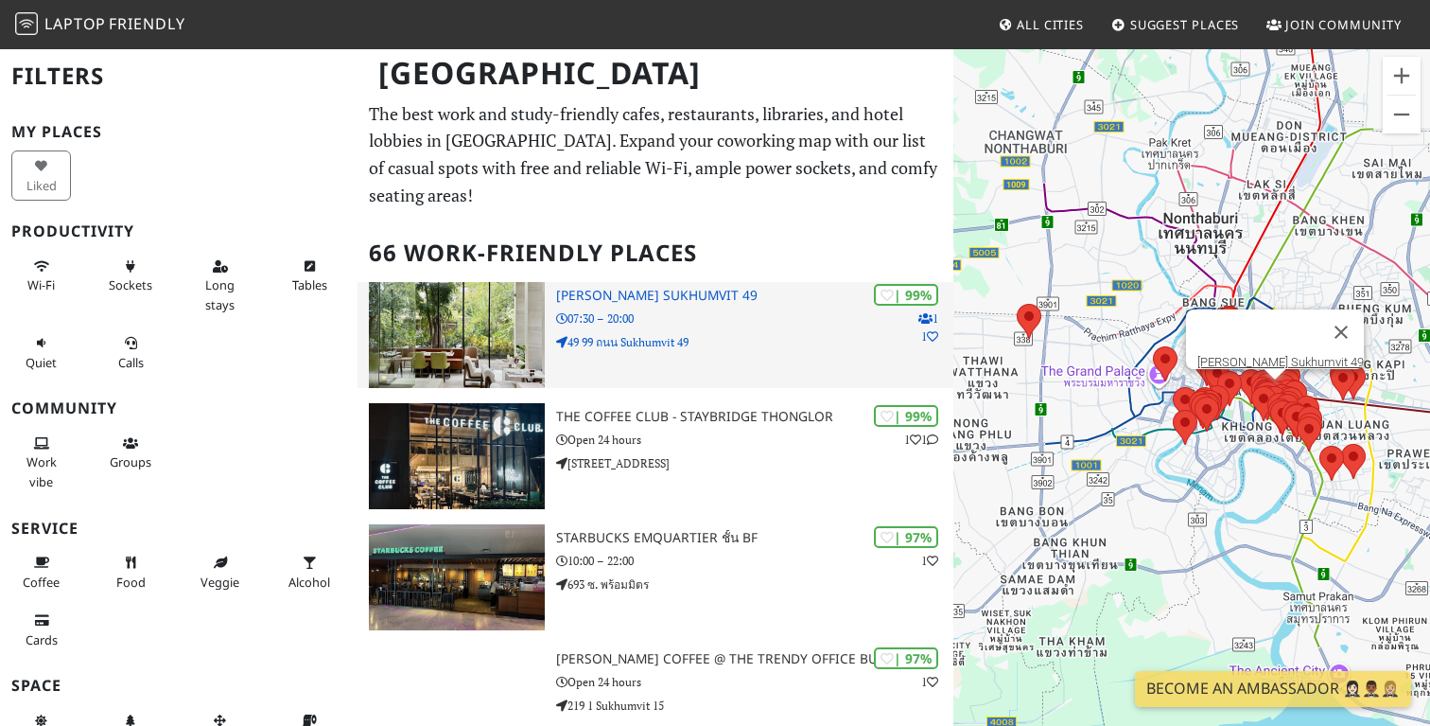
click at [623, 297] on h3 "[PERSON_NAME] Sukhumvit 49" at bounding box center [754, 296] width 397 height 16
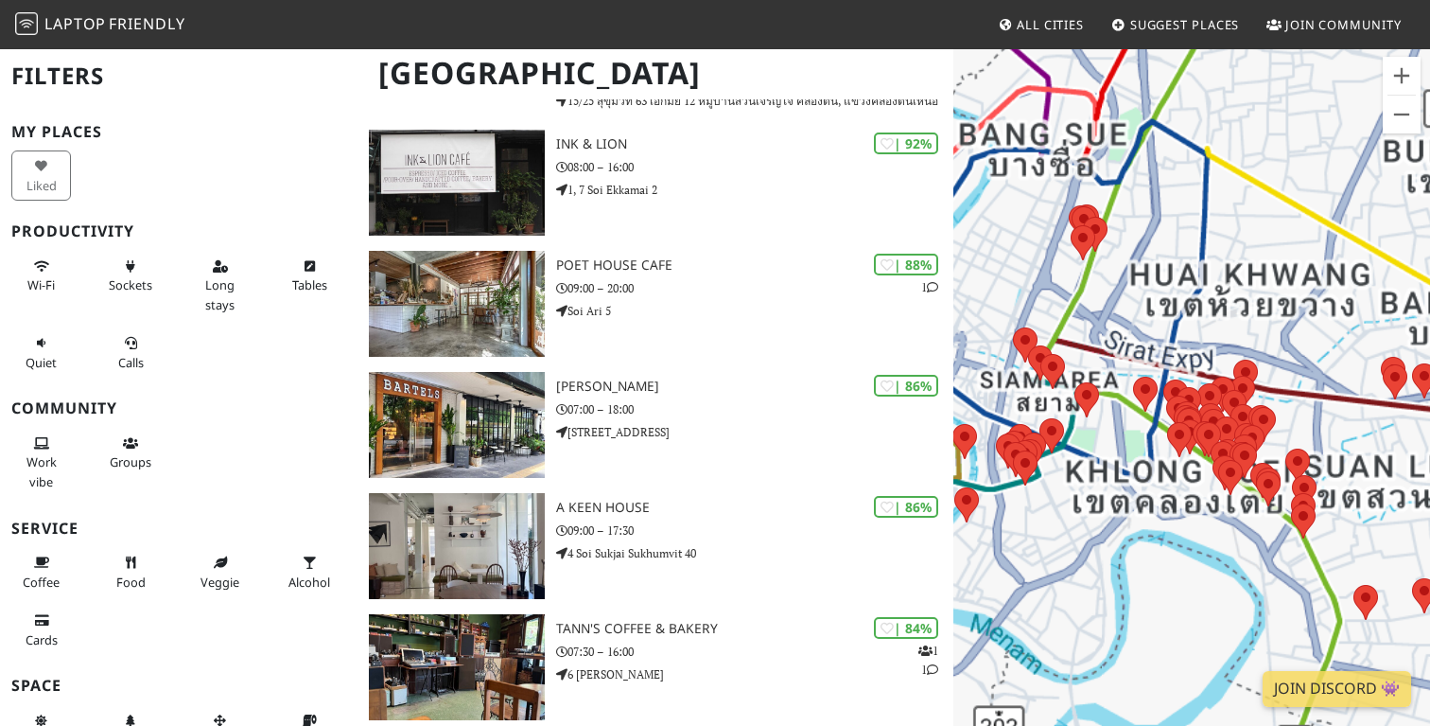
scroll to position [1754, 0]
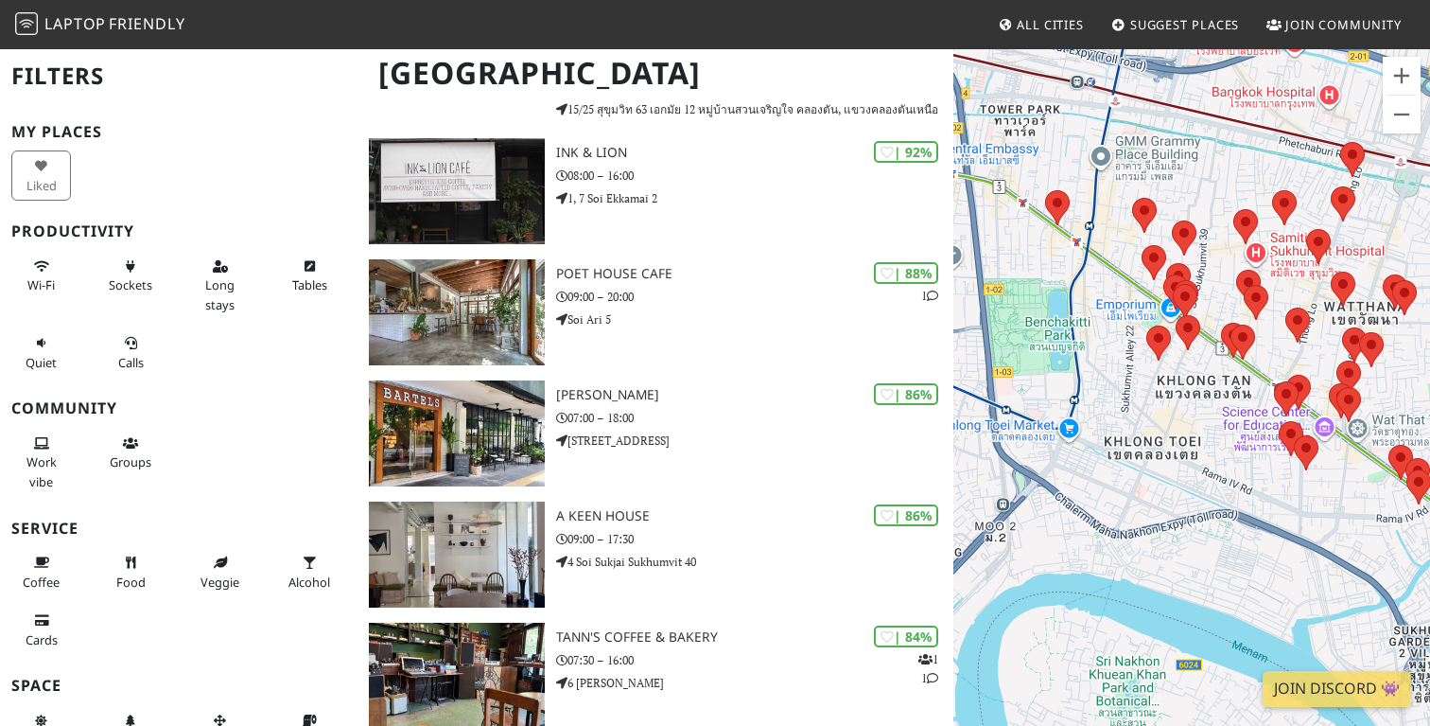
drag, startPoint x: 1218, startPoint y: 468, endPoint x: 1360, endPoint y: 248, distance: 262.7
click at [1360, 248] on div "Druk op de pijltoetsen om te navigeren." at bounding box center [1192, 410] width 477 height 726
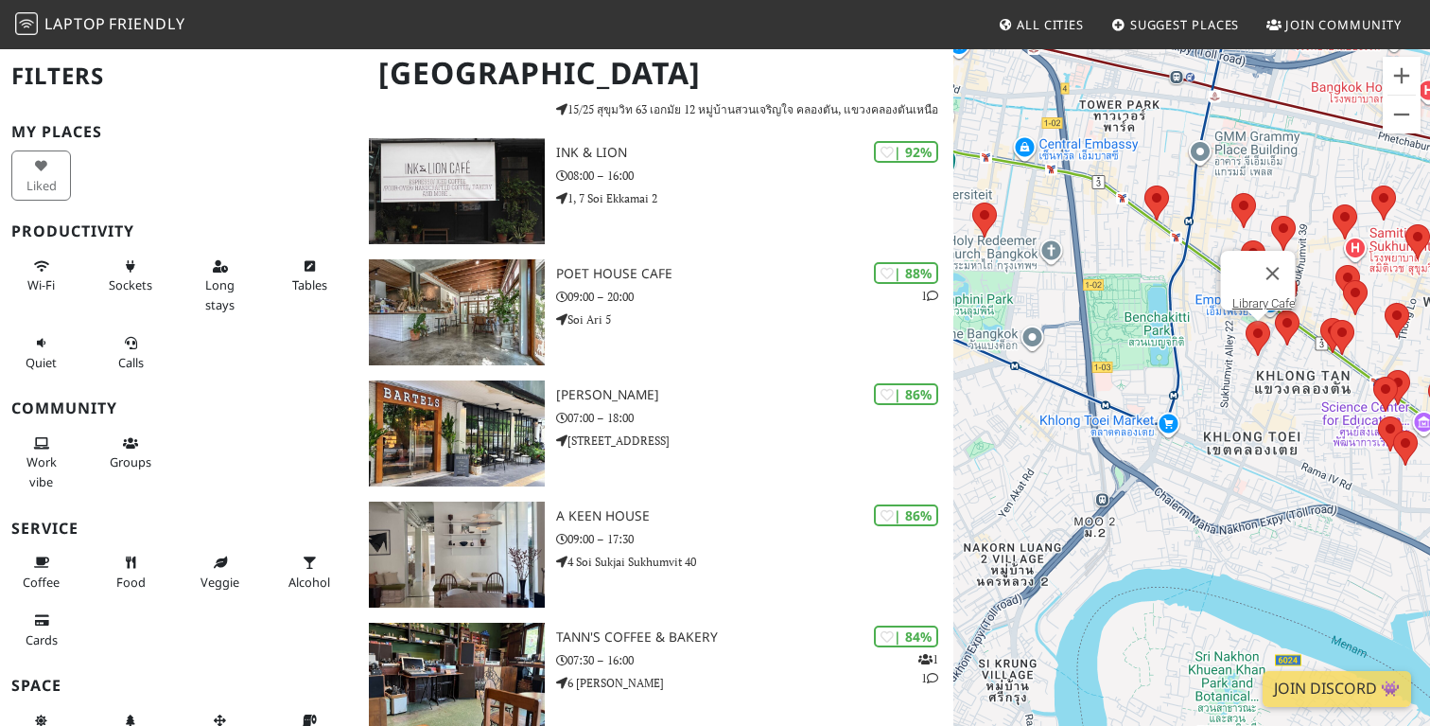
click at [1246, 321] on area at bounding box center [1246, 321] width 0 height 0
click at [1264, 296] on link "Library Cafe" at bounding box center [1264, 303] width 63 height 14
